Goal: Task Accomplishment & Management: Use online tool/utility

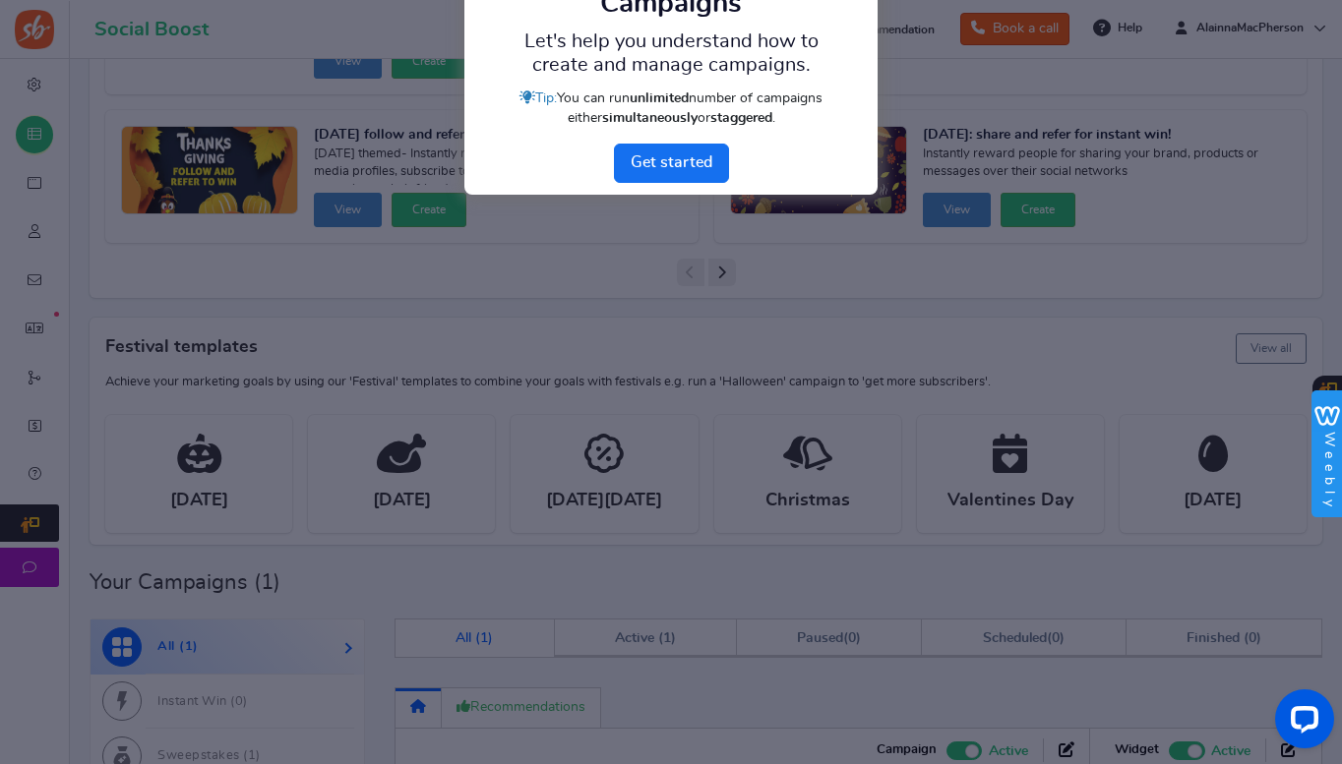
click at [641, 158] on link "Next" at bounding box center [671, 163] width 115 height 39
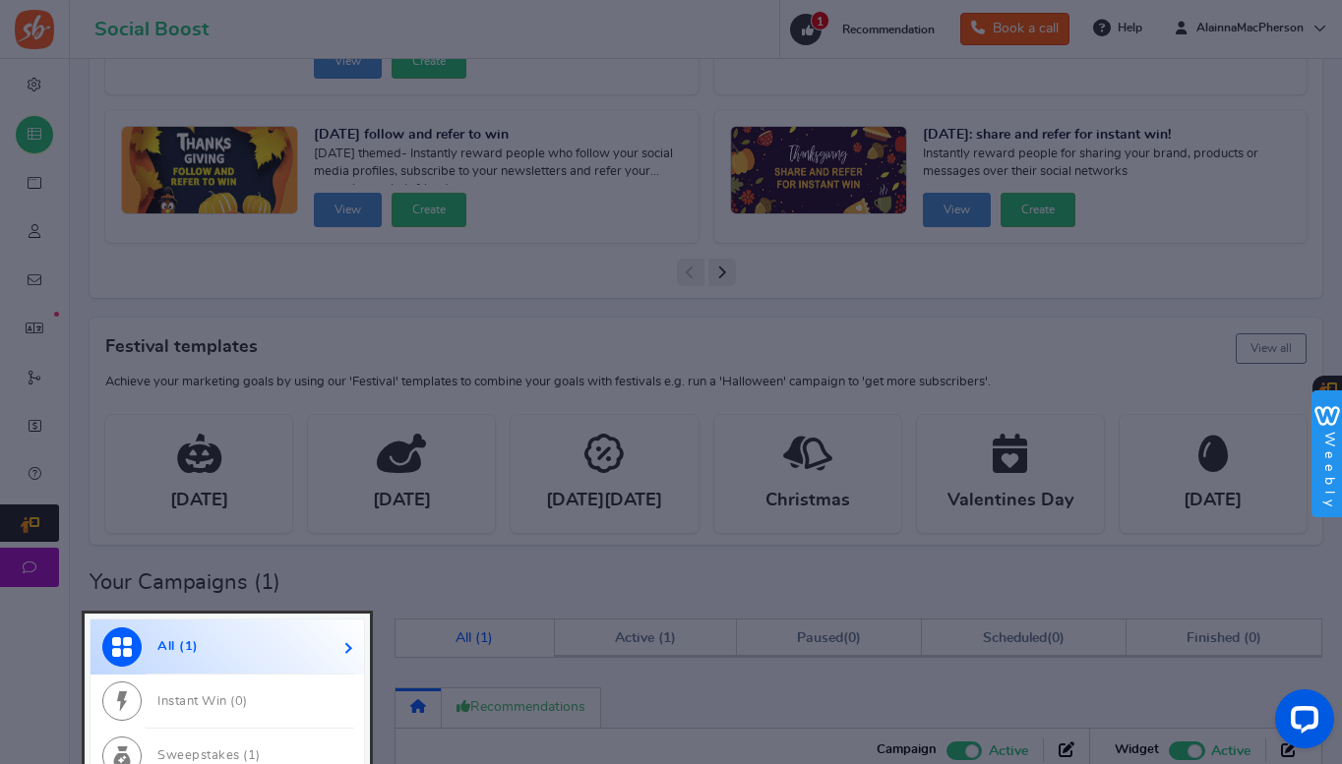
scroll to position [859, 0]
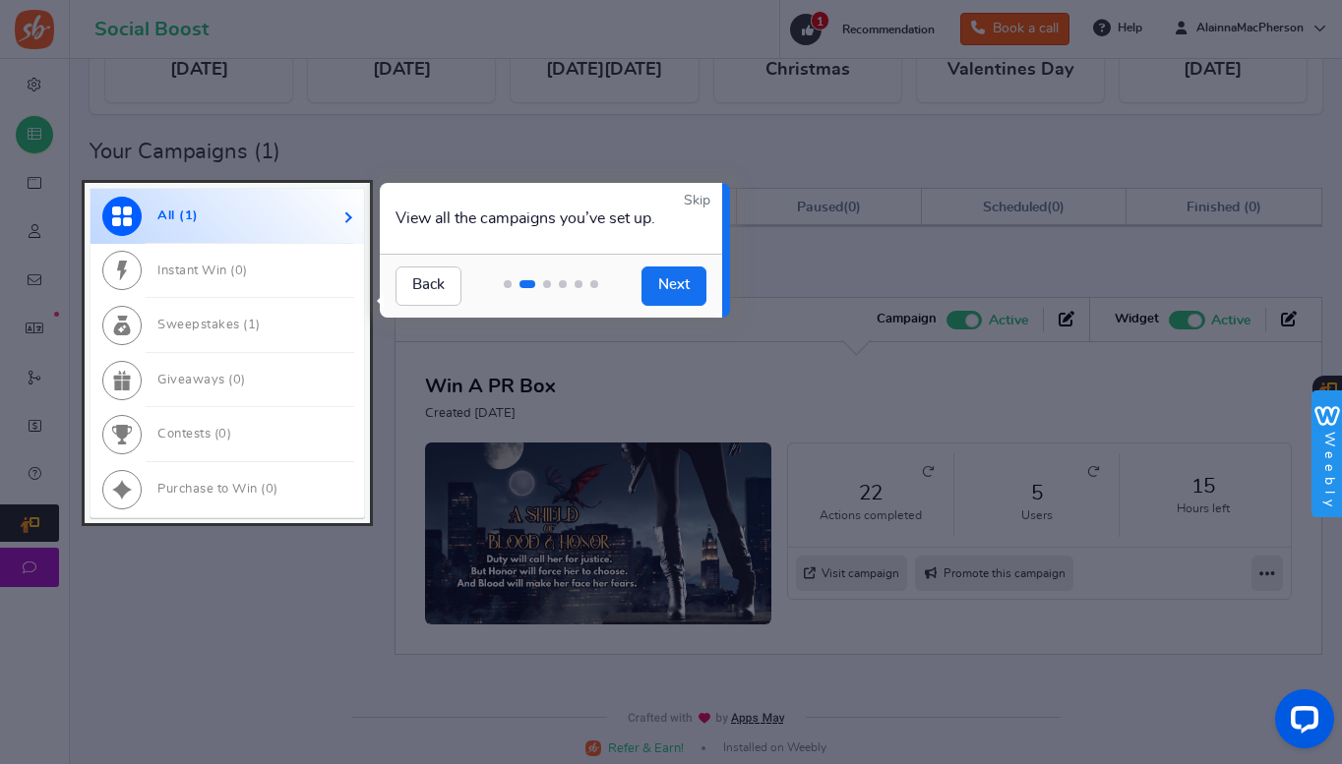
click at [703, 200] on link "Skip" at bounding box center [697, 201] width 27 height 20
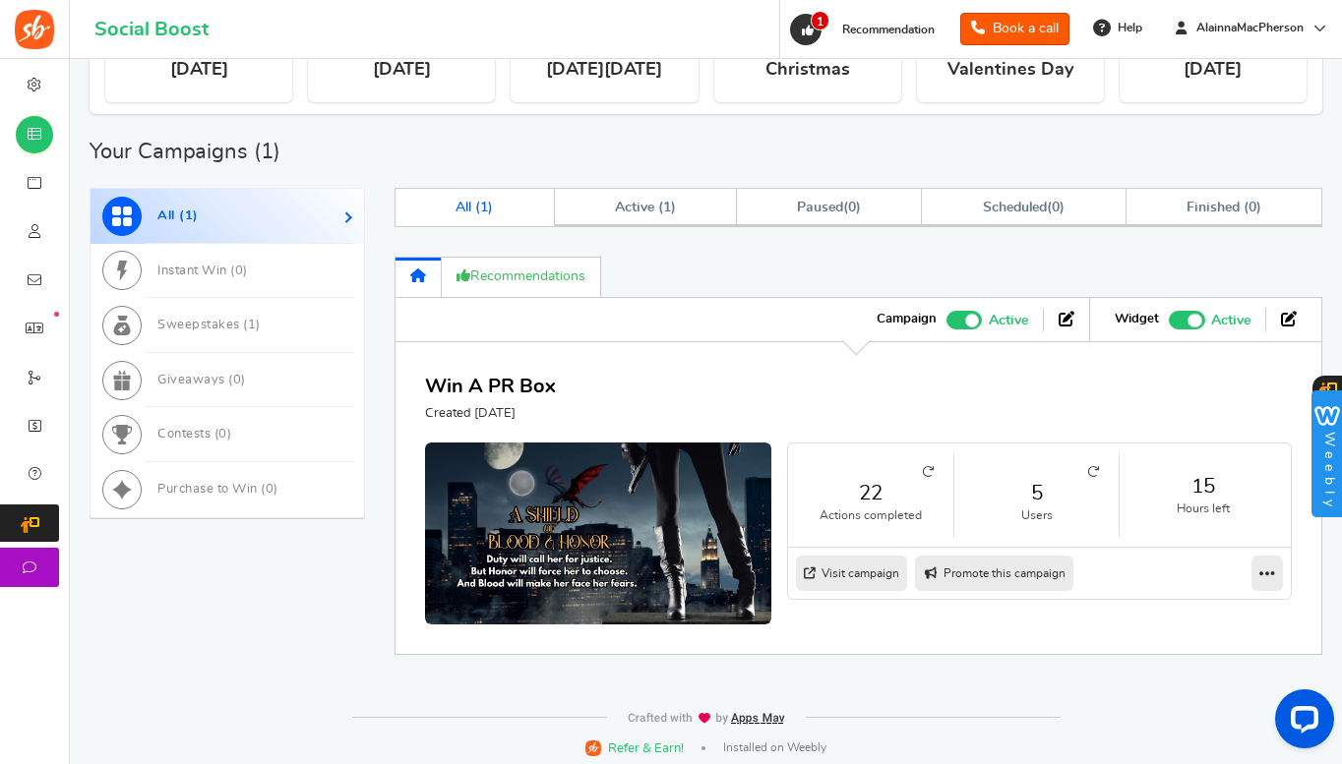
click at [1035, 495] on link "5" at bounding box center [1037, 493] width 126 height 29
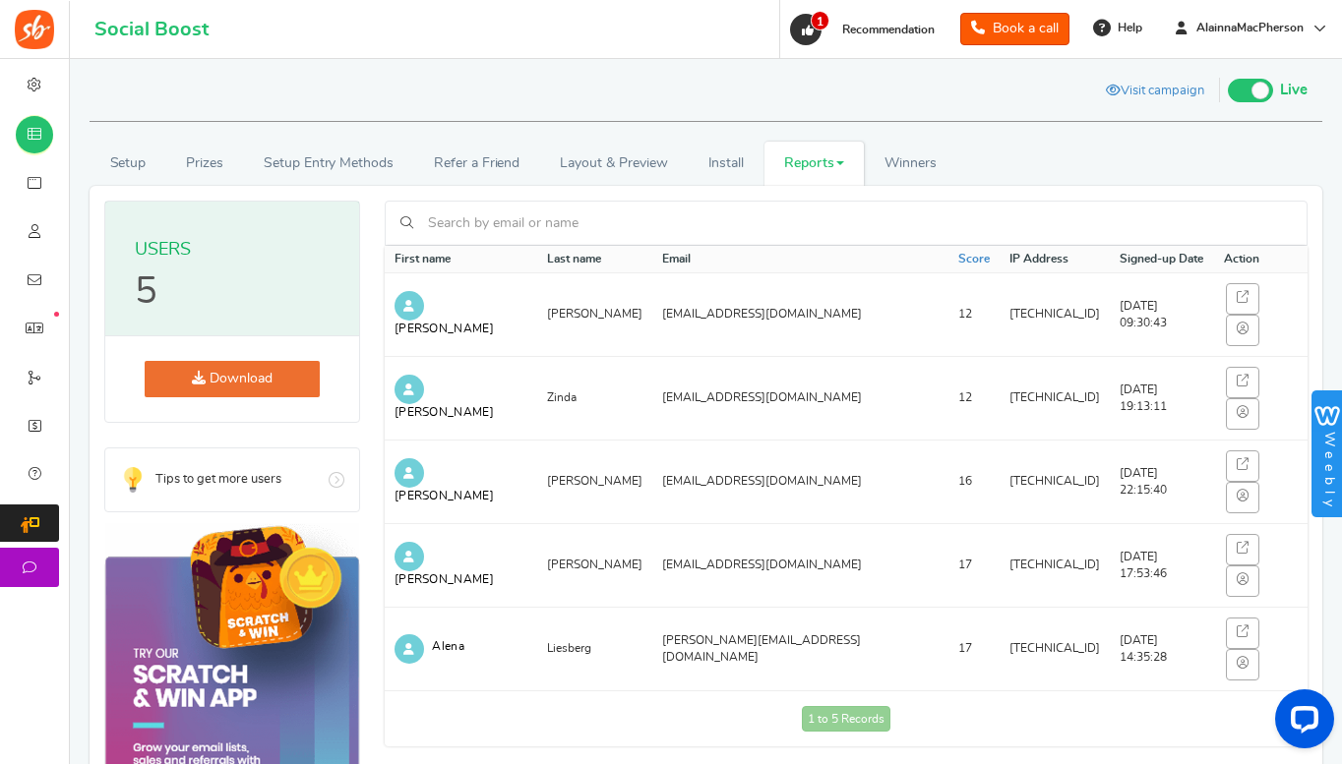
drag, startPoint x: 759, startPoint y: 453, endPoint x: 623, endPoint y: 464, distance: 137.2
click at [652, 523] on td "megans2029@yahoo.com" at bounding box center [800, 565] width 296 height 84
click at [595, 691] on td "1 to 5 Records Loading..." at bounding box center [846, 719] width 923 height 56
click at [1155, 94] on link "Visit campaign" at bounding box center [1155, 92] width 128 height 33
click at [134, 166] on link "Setup" at bounding box center [128, 164] width 77 height 44
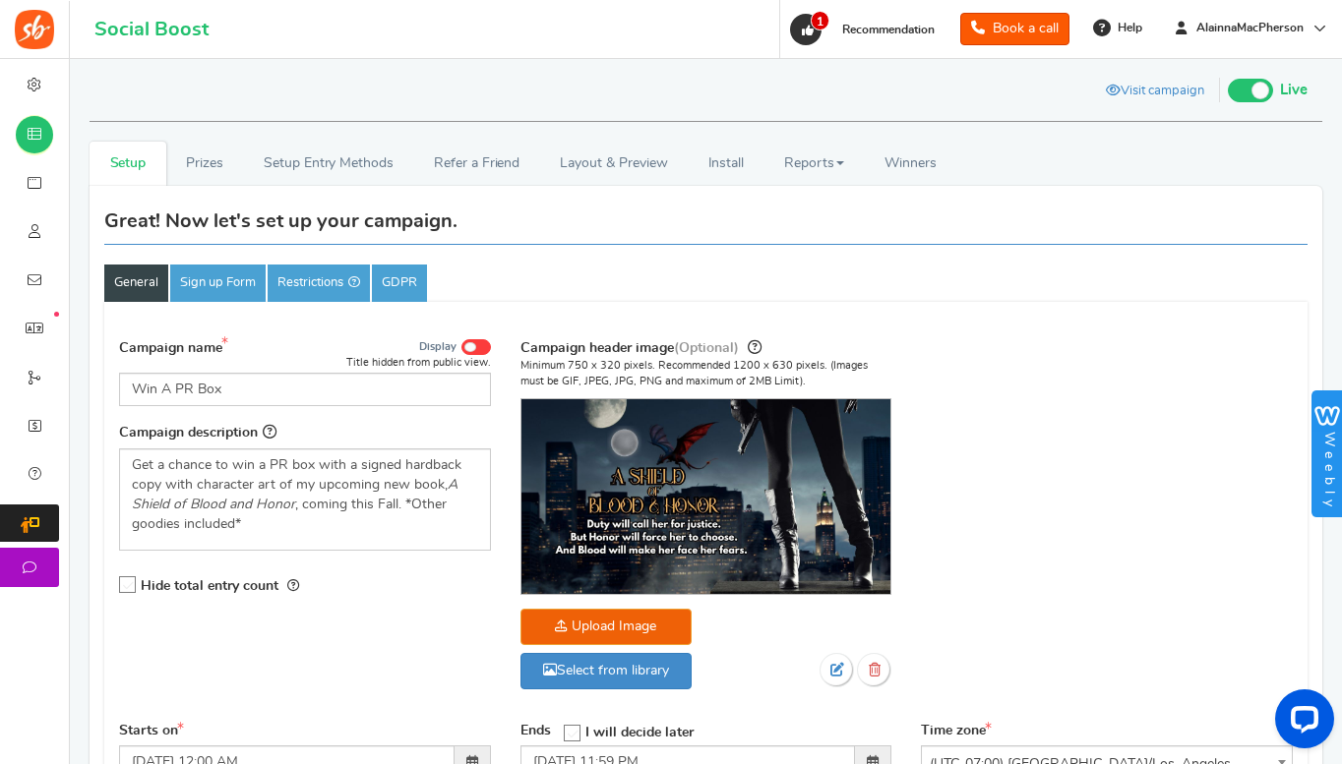
click at [223, 288] on link "Sign up Form" at bounding box center [217, 283] width 95 height 37
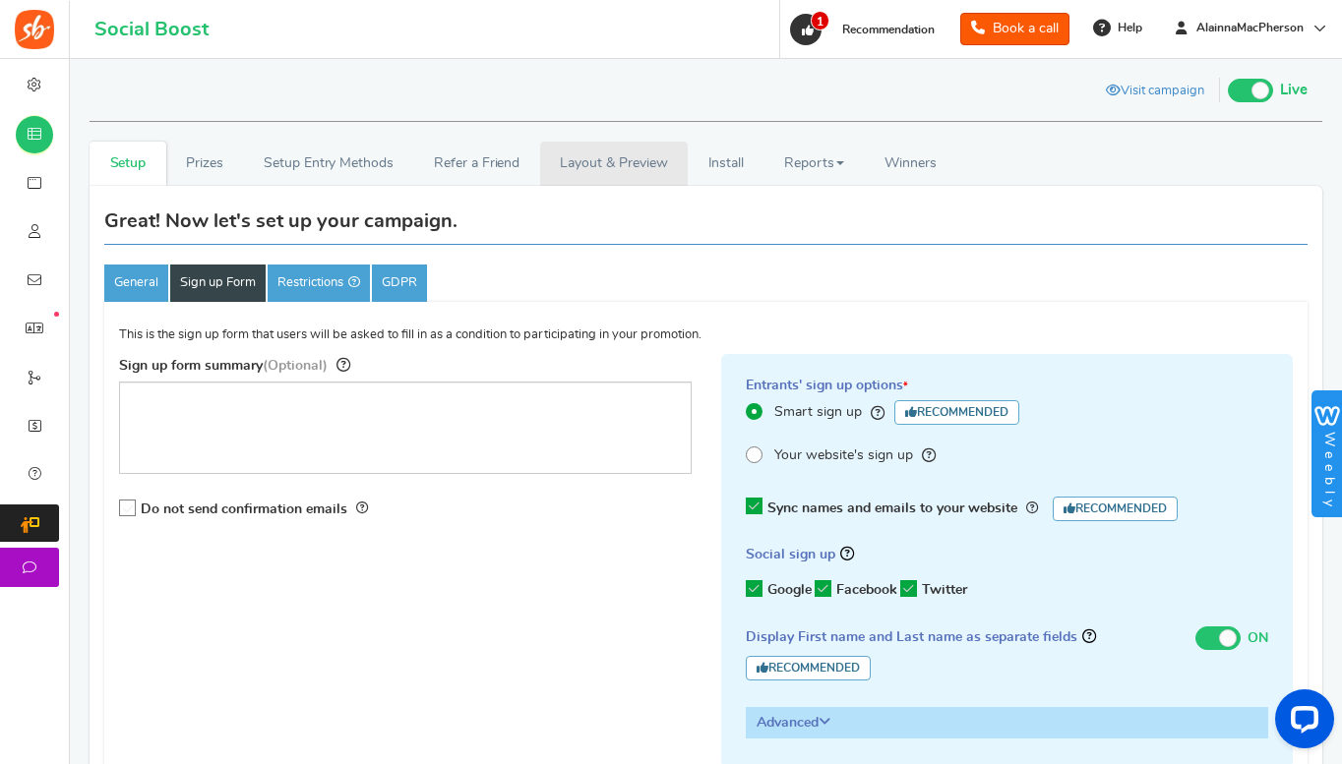
click at [597, 164] on link "Layout & Preview" at bounding box center [614, 164] width 148 height 44
